Goal: Task Accomplishment & Management: Use online tool/utility

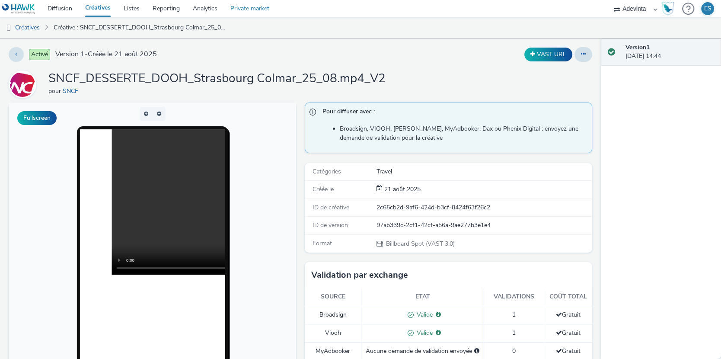
click at [247, 6] on link "Private market" at bounding box center [250, 8] width 52 height 17
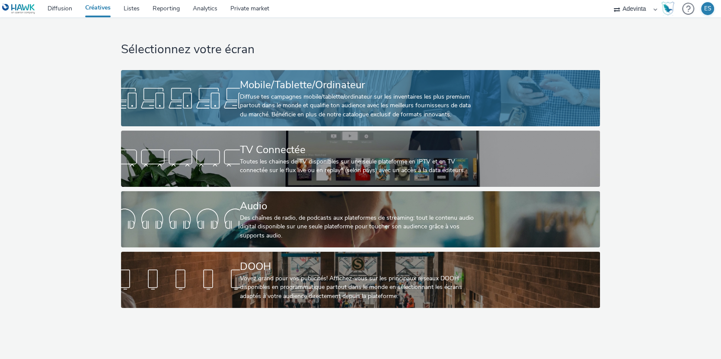
click at [290, 92] on div "Diffuse tes campagnes mobile/tablette/ordinateur sur les inventaires les plus p…" at bounding box center [359, 105] width 238 height 26
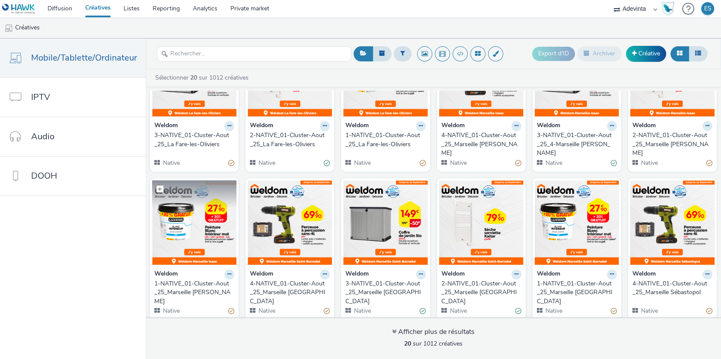
scroll to position [66, 0]
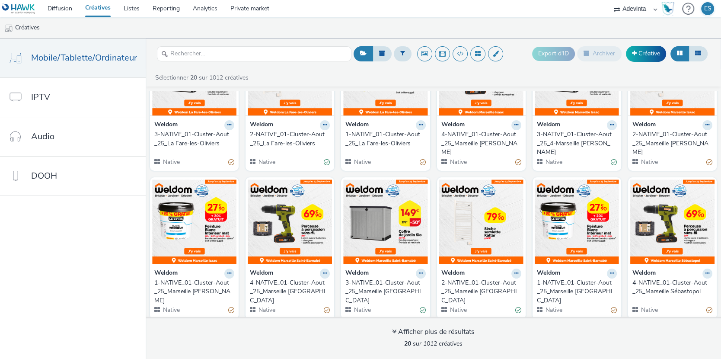
click at [182, 141] on div "3-NATIVE_01-Cluster-Aout_25_La Fare-les-Oliviers" at bounding box center [192, 139] width 76 height 18
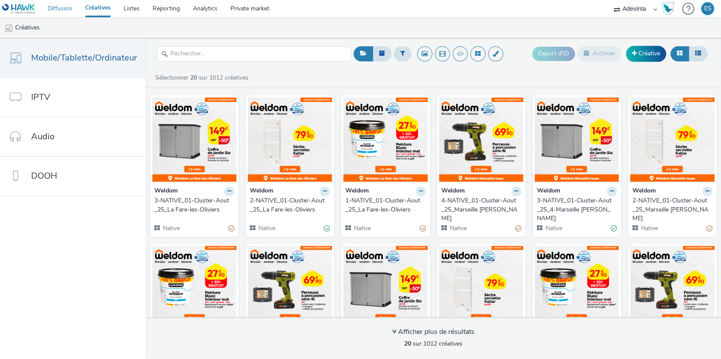
click at [60, 7] on link "Diffusion" at bounding box center [60, 8] width 38 height 17
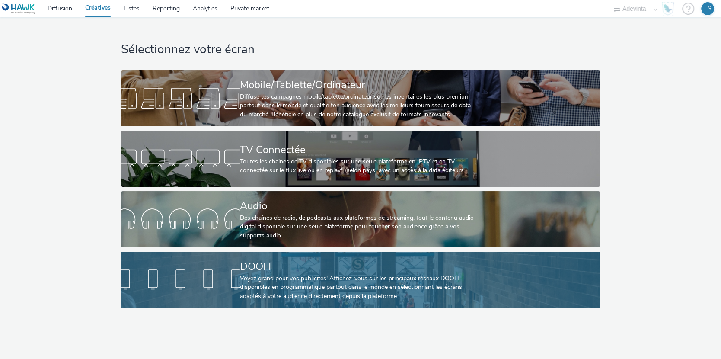
click at [268, 274] on div "Voyez grand pour vos publicités! Affichez-vous sur les principaux réseaux DOOH …" at bounding box center [359, 287] width 238 height 26
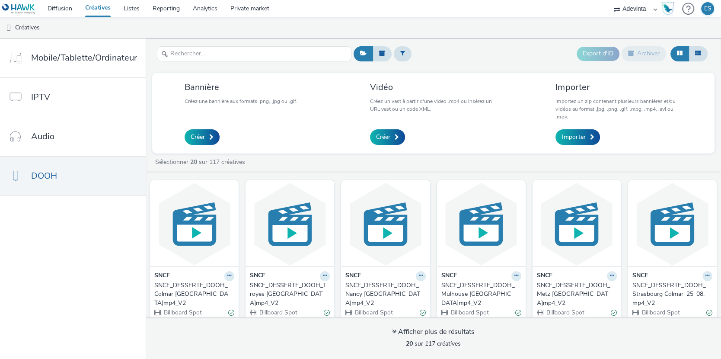
click at [175, 290] on div "SNCF_DESSERTE_DOOH_Colmar Strasbourg_25_08.mp4_V2" at bounding box center [192, 294] width 76 height 26
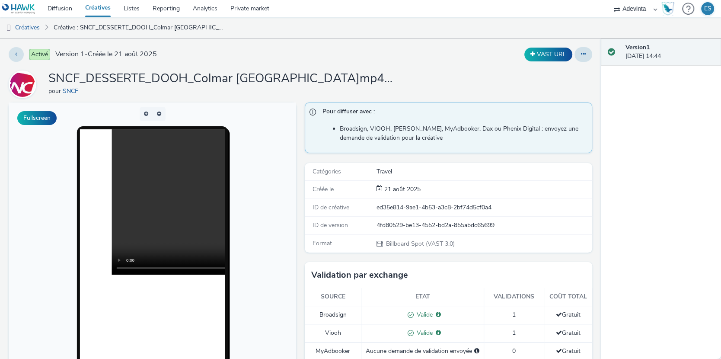
click at [381, 205] on div "ed35e814-9ae1-4b53-a3c8-2bf74d5cf0a4" at bounding box center [483, 207] width 215 height 9
drag, startPoint x: 377, startPoint y: 206, endPoint x: 497, endPoint y: 206, distance: 119.7
click at [497, 206] on div "ed35e814-9ae1-4b53-a3c8-2bf74d5cf0a4" at bounding box center [483, 207] width 215 height 9
copy div "ed35e814-9ae1-4b53-a3c8-2bf74d5cf0a4"
click at [30, 27] on link "Créatives" at bounding box center [22, 27] width 44 height 21
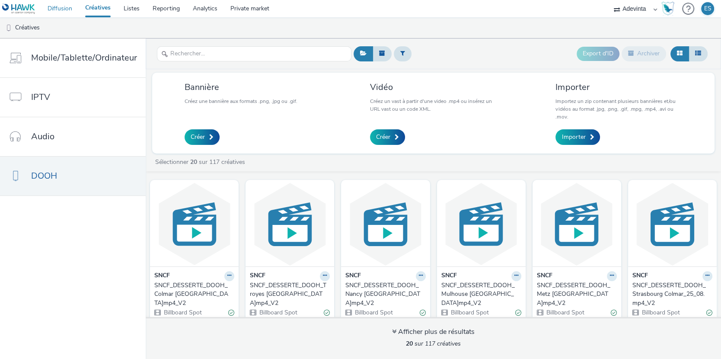
click at [61, 6] on link "Diffusion" at bounding box center [60, 8] width 38 height 17
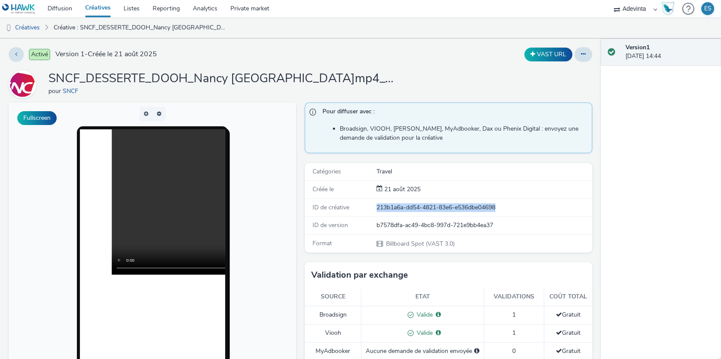
drag, startPoint x: 376, startPoint y: 206, endPoint x: 526, endPoint y: 206, distance: 150.0
click at [279, 9] on div "213b1a6a-dd54-4821-83e6-e536dbe04698" at bounding box center [214, 9] width 130 height 0
copy div "213b1a6a-dd54-4821-83e6-e536dbe04698"
drag, startPoint x: 371, startPoint y: 206, endPoint x: 503, endPoint y: 203, distance: 131.8
click at [287, 203] on div "ID de créative ad7dff62-d06c-40e9-8614-0d27bc35d52d" at bounding box center [143, 177] width 287 height 354
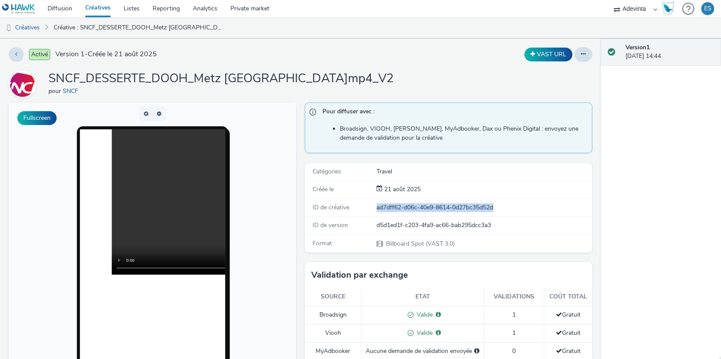
copy div "ID de créative ad7dff62-d06c-40e9-8614-0d27bc35d52d"
